Goal: Information Seeking & Learning: Understand process/instructions

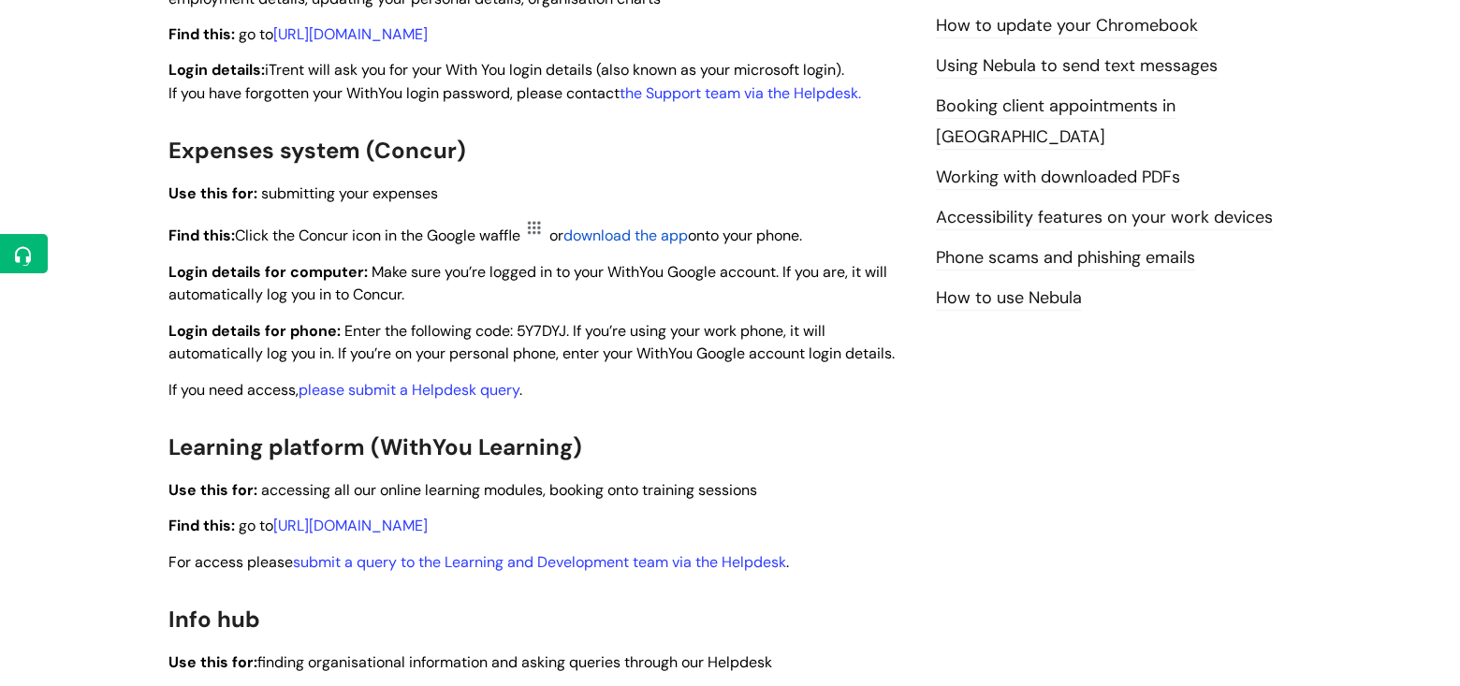
scroll to position [1123, 0]
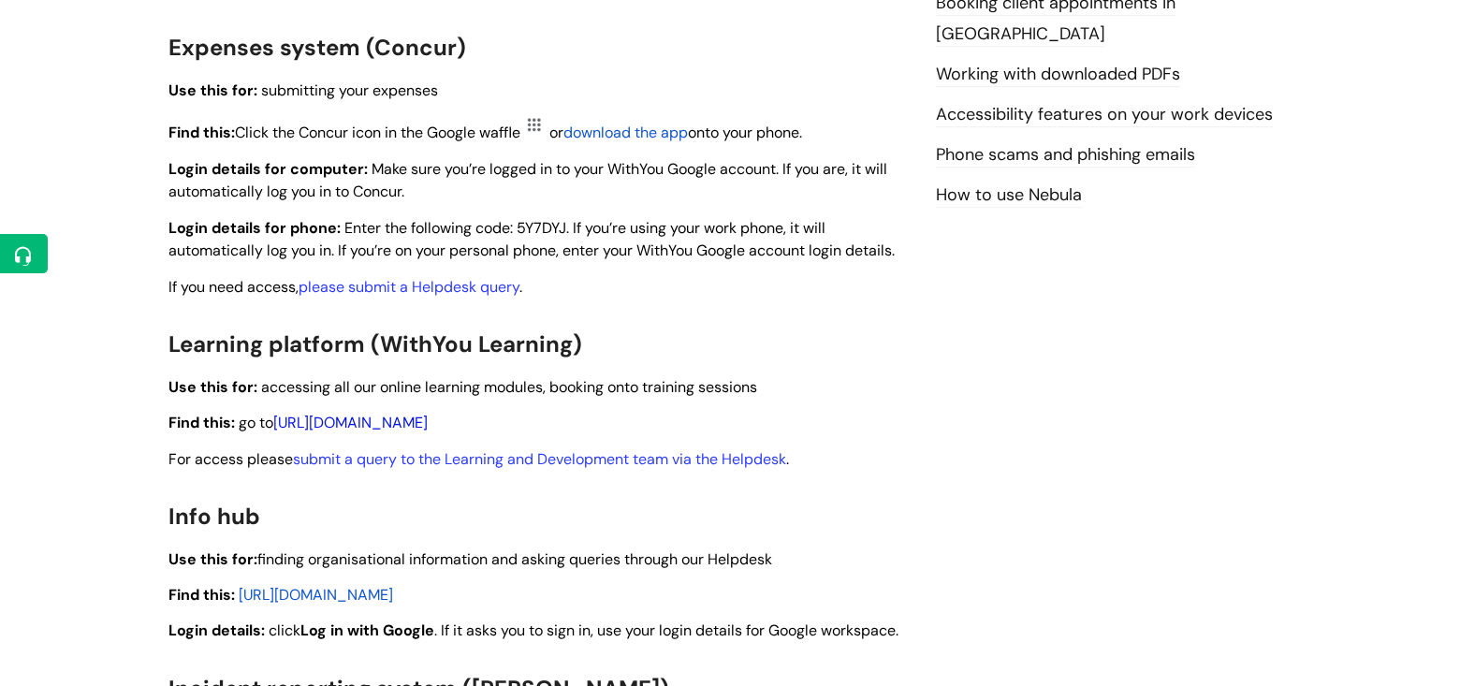
click at [428, 422] on link "[URL][DOMAIN_NAME]" at bounding box center [350, 423] width 154 height 20
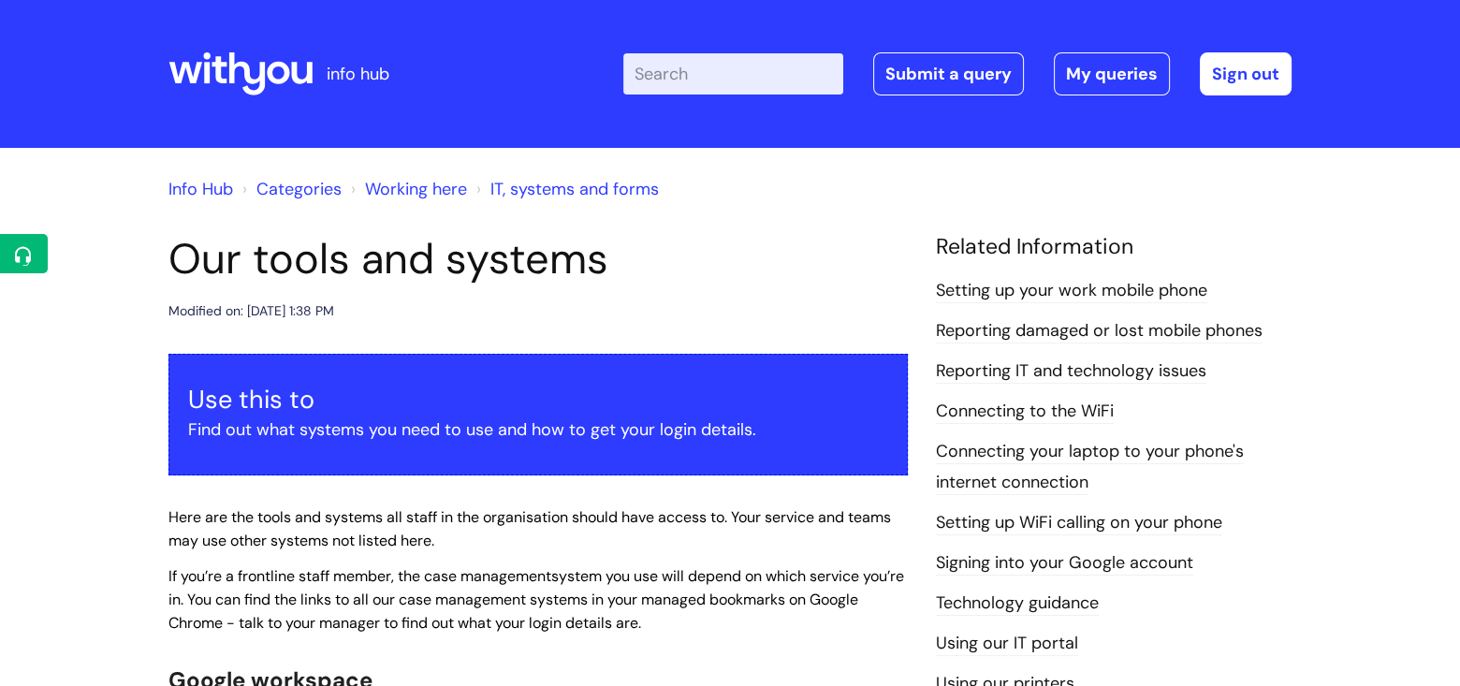
click at [1054, 287] on link "Setting up your work mobile phone" at bounding box center [1071, 291] width 271 height 24
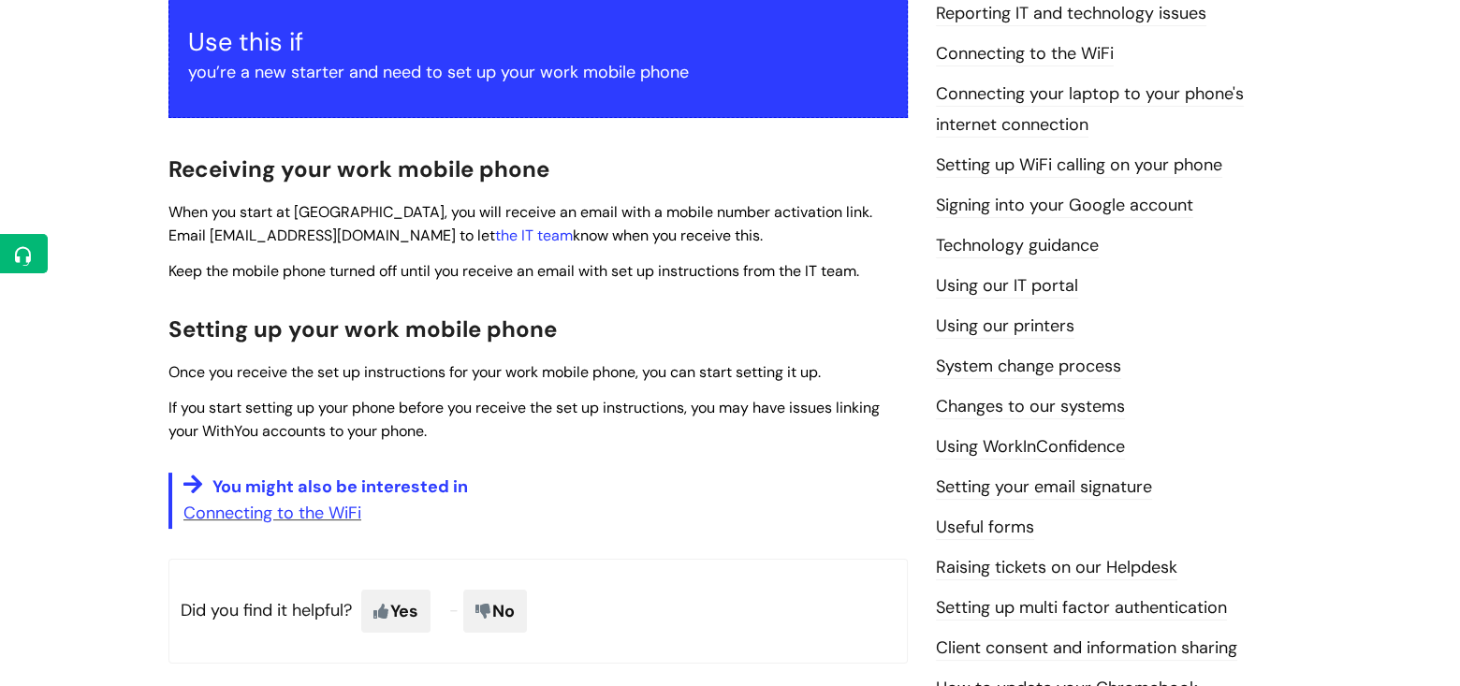
scroll to position [468, 0]
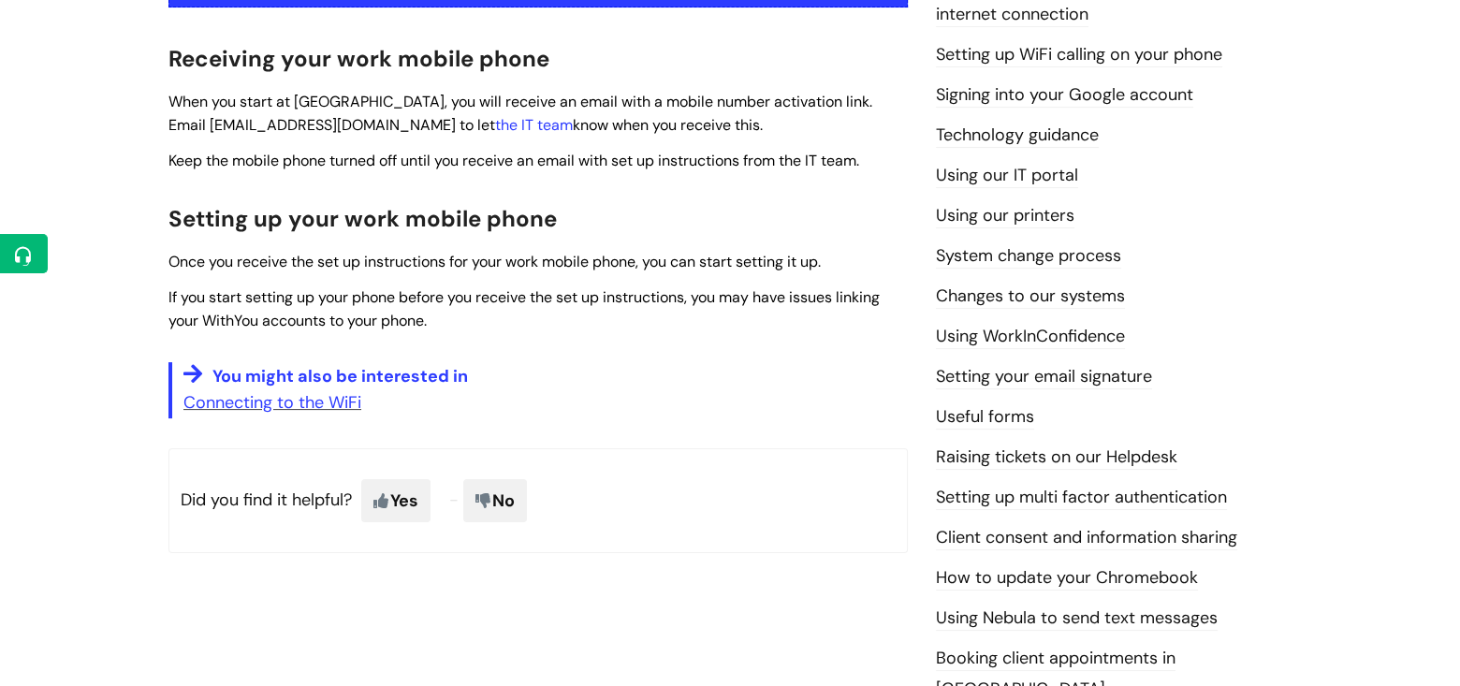
click at [286, 373] on span "You might also be interested in" at bounding box center [339, 376] width 255 height 22
click at [195, 371] on em at bounding box center [195, 374] width 24 height 22
click at [1040, 91] on link "Signing into your Google account" at bounding box center [1064, 95] width 257 height 24
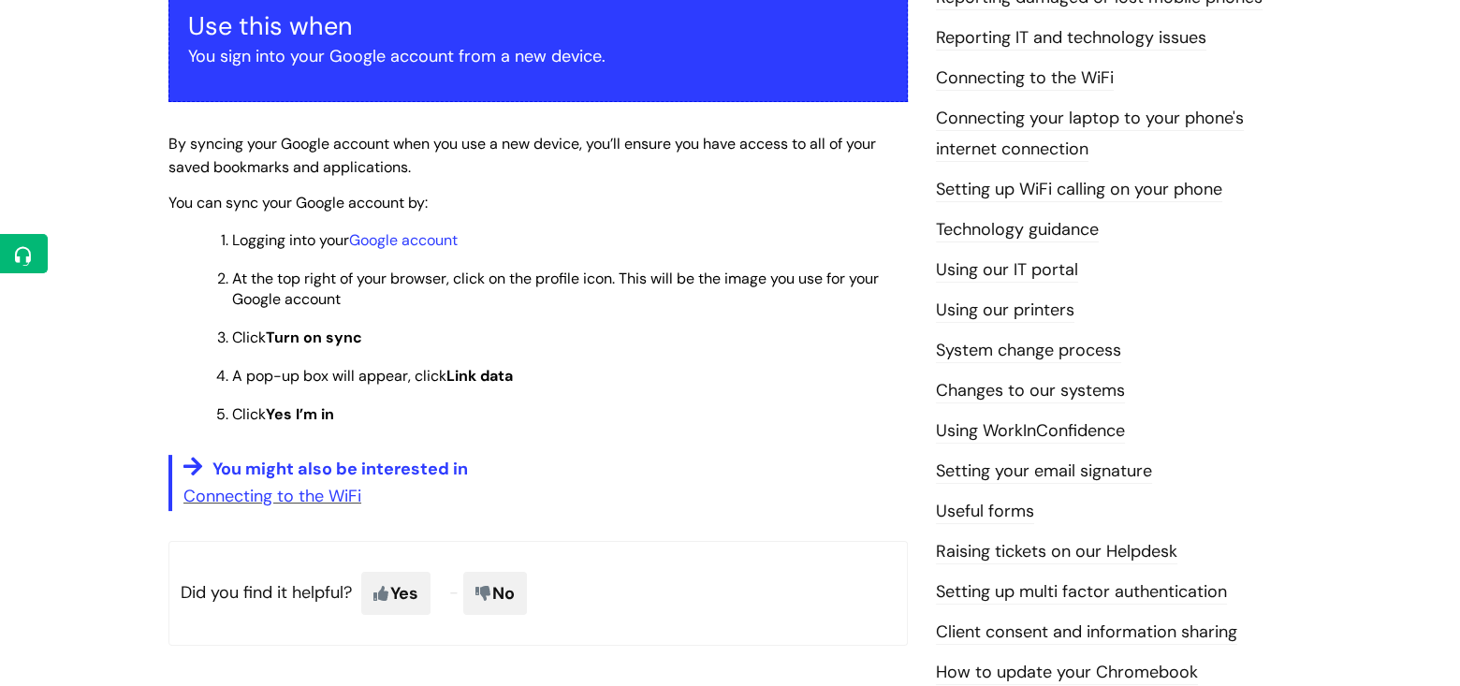
scroll to position [374, 0]
click at [429, 233] on link "Google account" at bounding box center [403, 239] width 109 height 20
